Goal: Check status

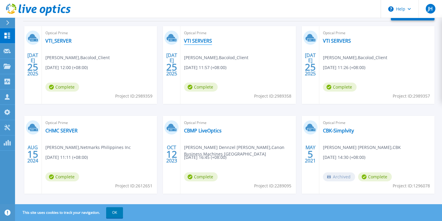
scroll to position [99, 0]
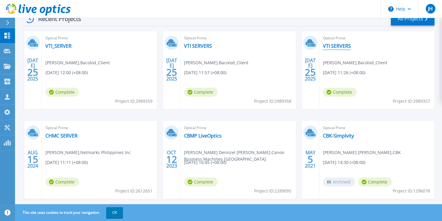
click at [332, 49] on link "VTI SERVERS" at bounding box center [337, 46] width 28 height 6
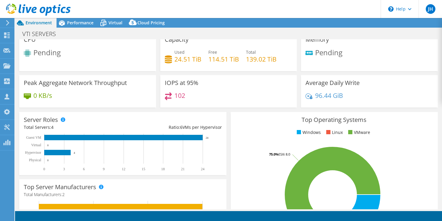
scroll to position [8, 0]
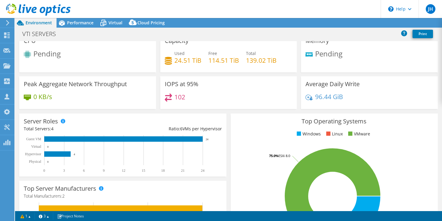
select select "USD"
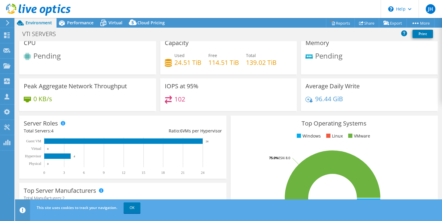
scroll to position [0, 0]
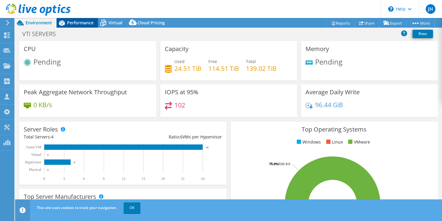
click at [83, 23] on span "Performance" at bounding box center [80, 23] width 26 height 6
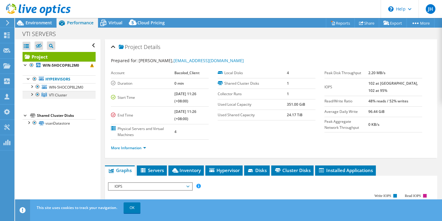
click at [32, 95] on div at bounding box center [32, 94] width 6 height 6
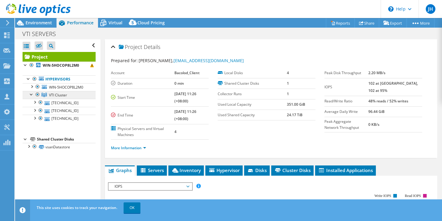
click at [58, 97] on span "VTI Cluster" at bounding box center [58, 95] width 18 height 5
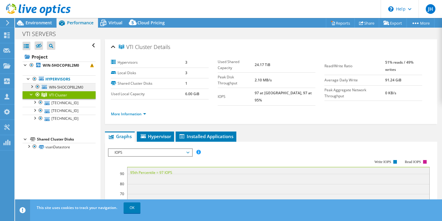
click at [31, 87] on div at bounding box center [32, 86] width 6 height 6
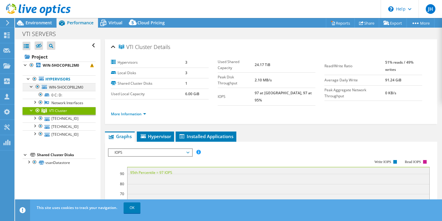
click at [31, 87] on div at bounding box center [32, 86] width 6 height 6
